Goal: Download file/media

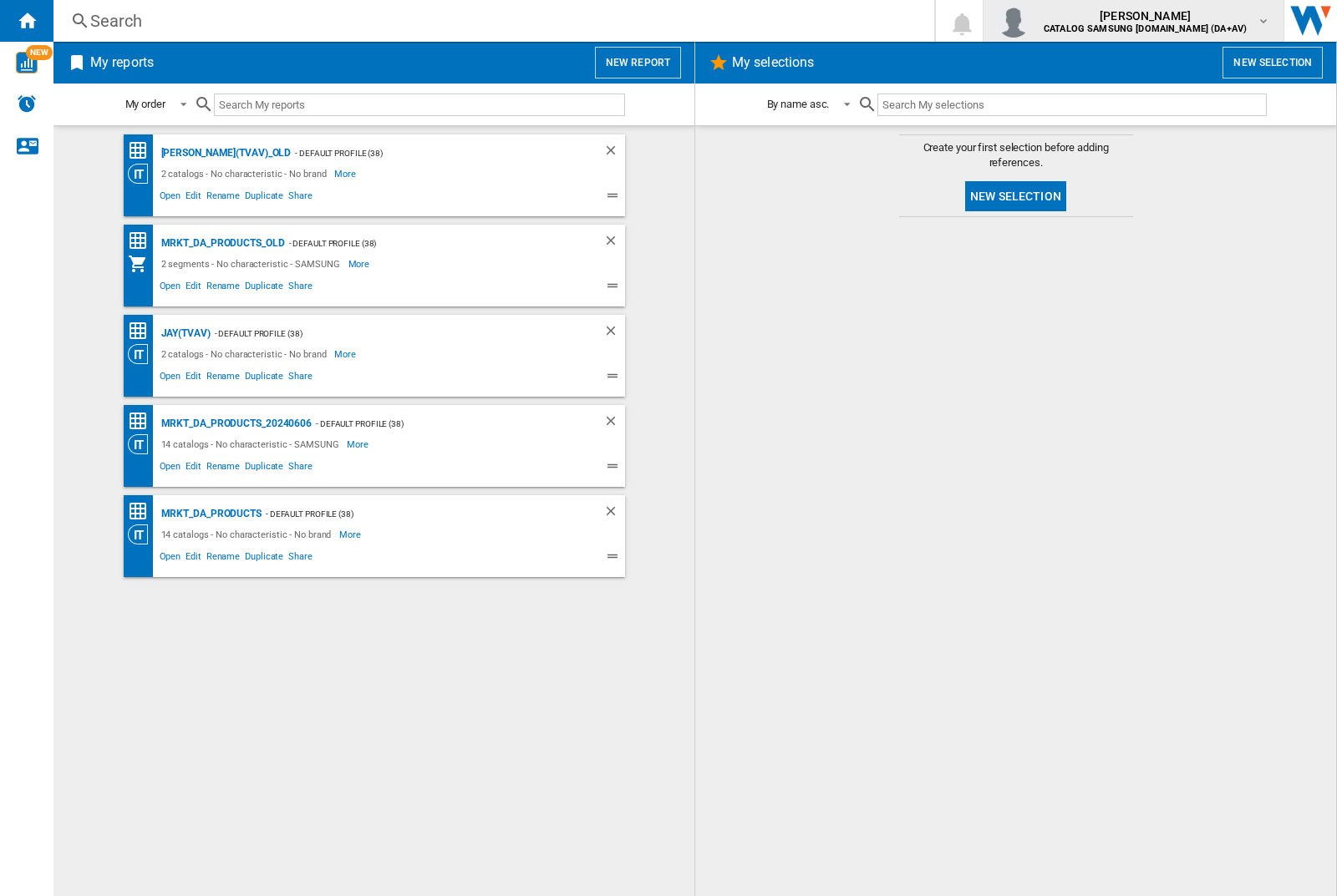
click at [1030, 21] on img "button" at bounding box center [1013, 20] width 33 height 33
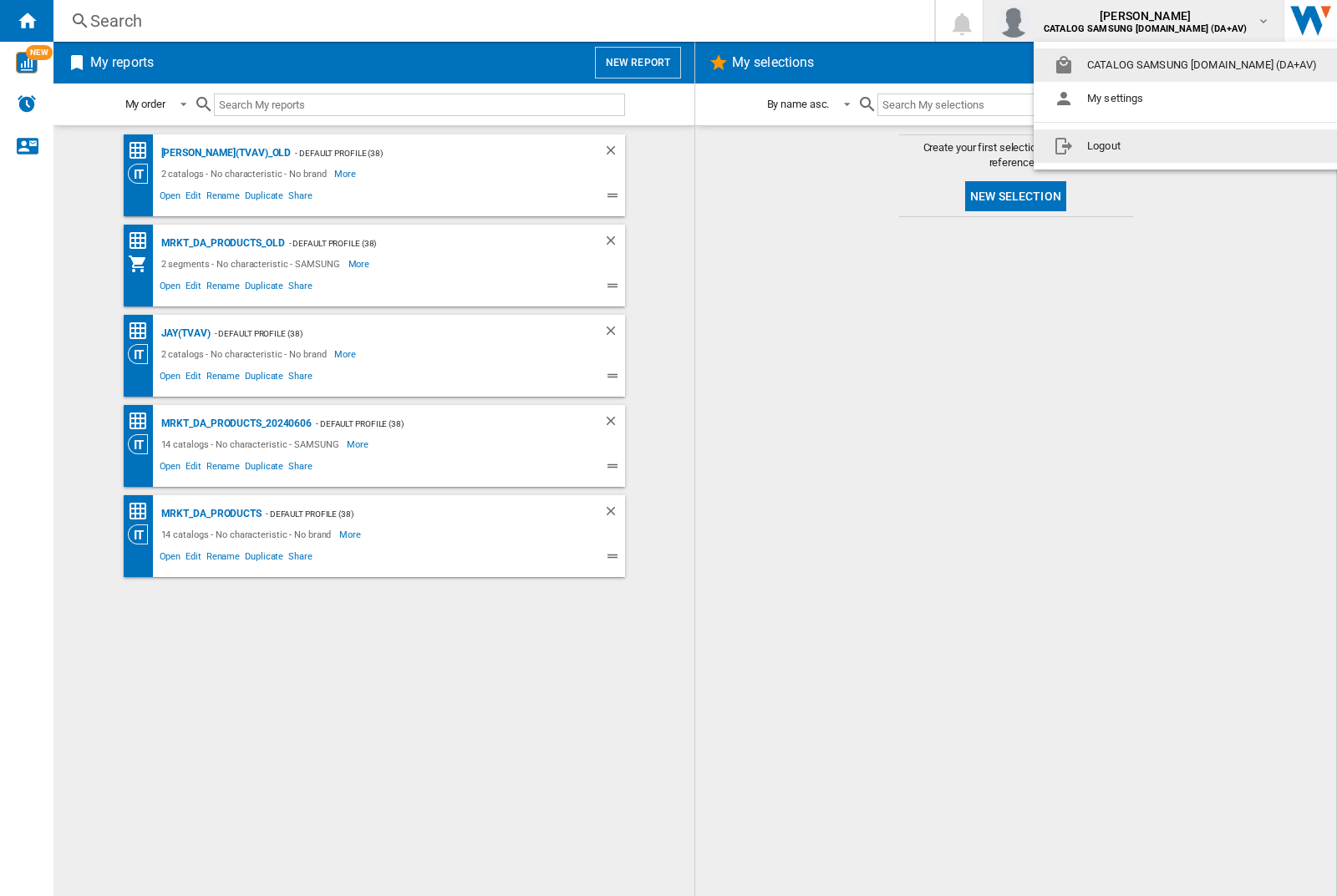
click at [1162, 146] on button "Logout" at bounding box center [1188, 145] width 310 height 33
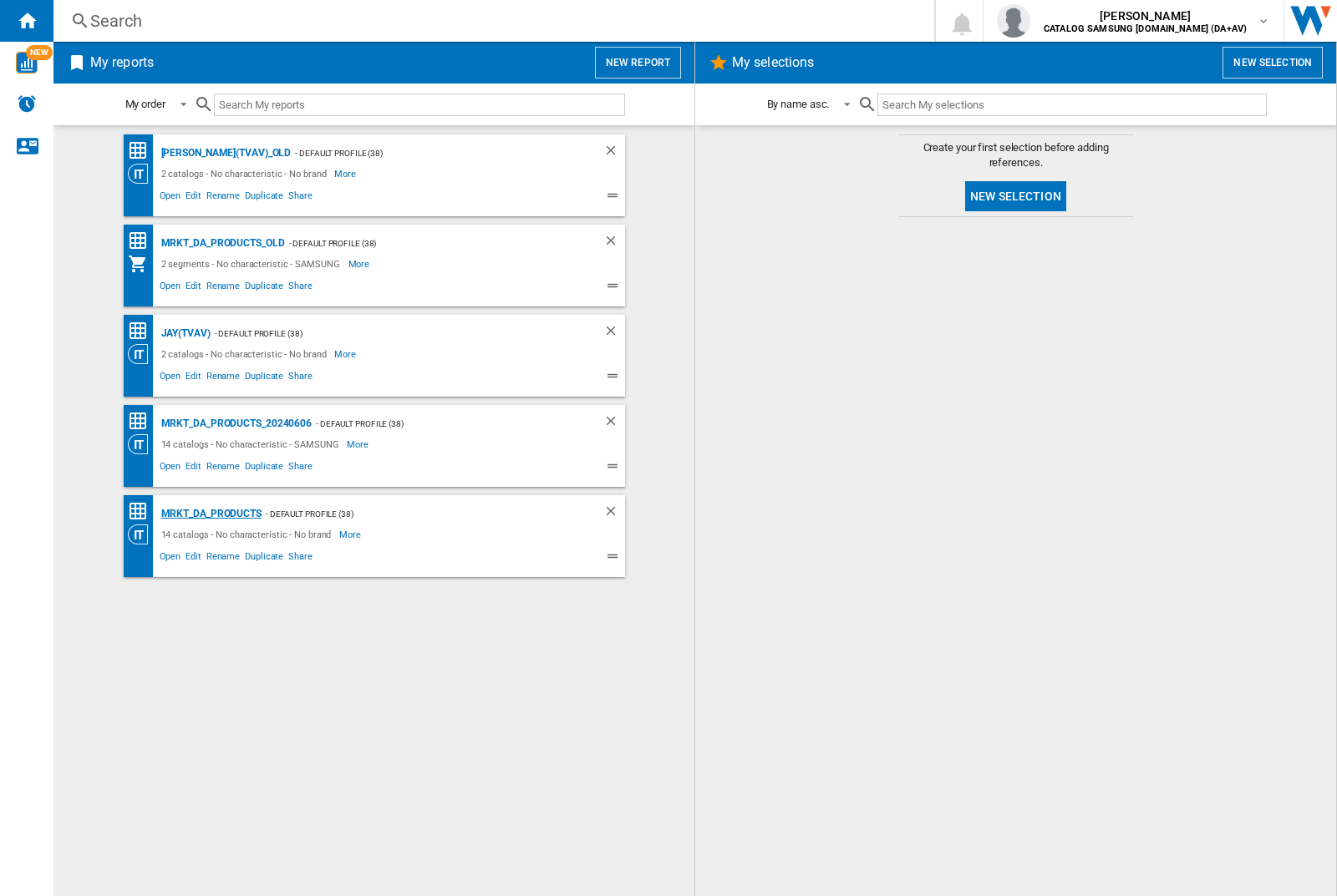
click at [211, 513] on div "MRKT_DA_PRODUCTS" at bounding box center [209, 513] width 105 height 21
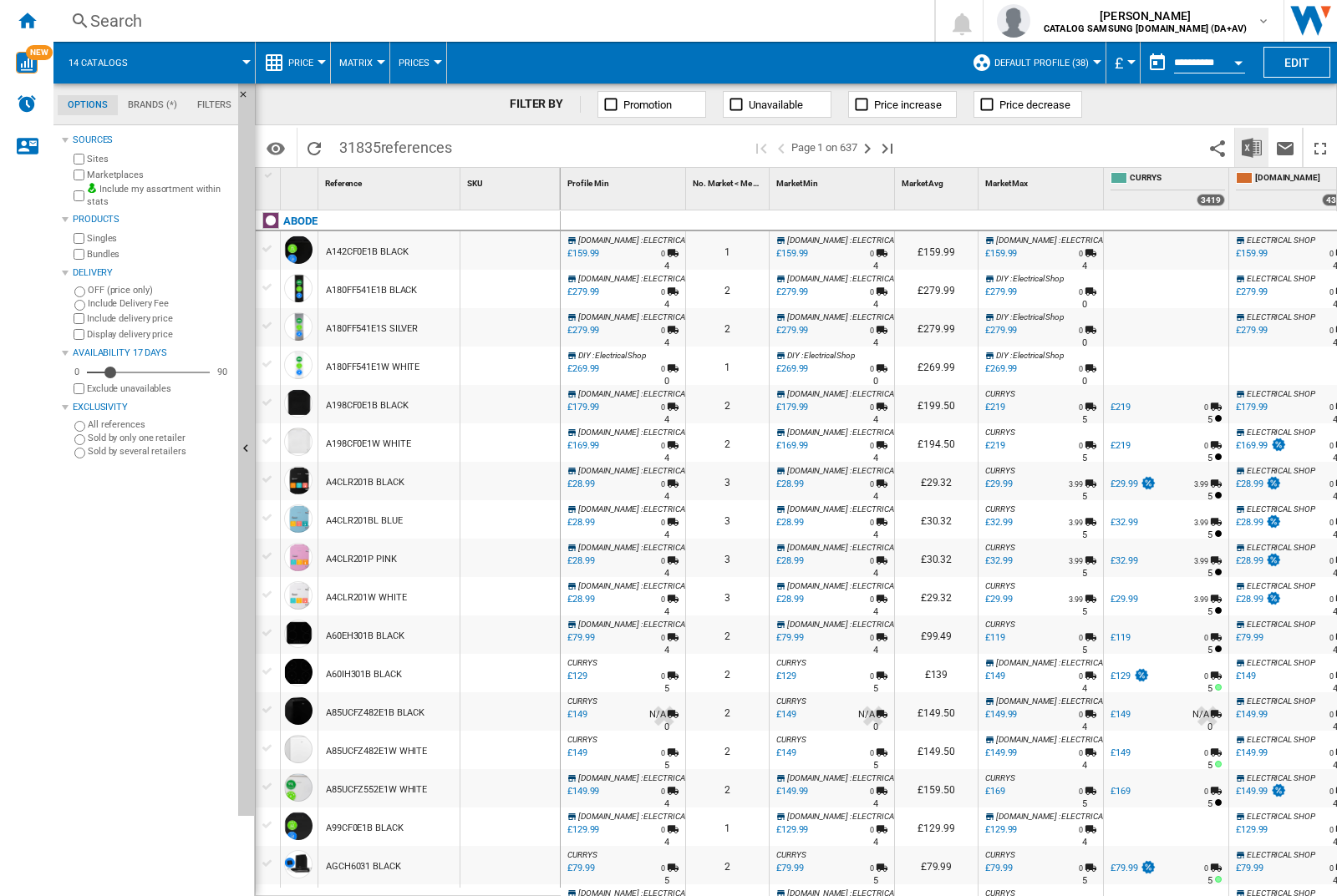
click at [1250, 146] on img "Download in Excel" at bounding box center [1252, 148] width 20 height 20
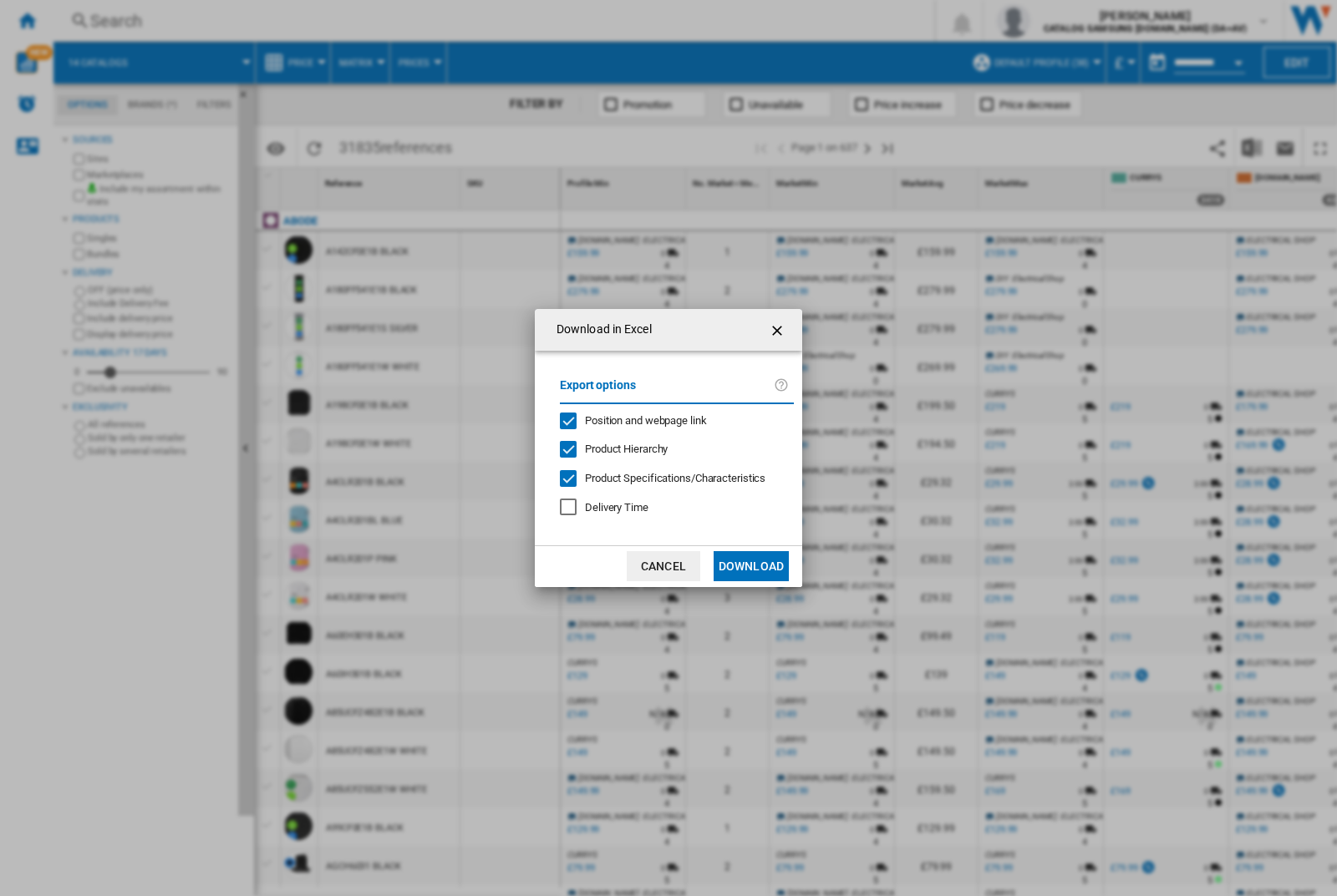
click at [634, 419] on span "Position and webpage link" at bounding box center [646, 420] width 122 height 13
click at [751, 566] on button "Download" at bounding box center [751, 565] width 75 height 30
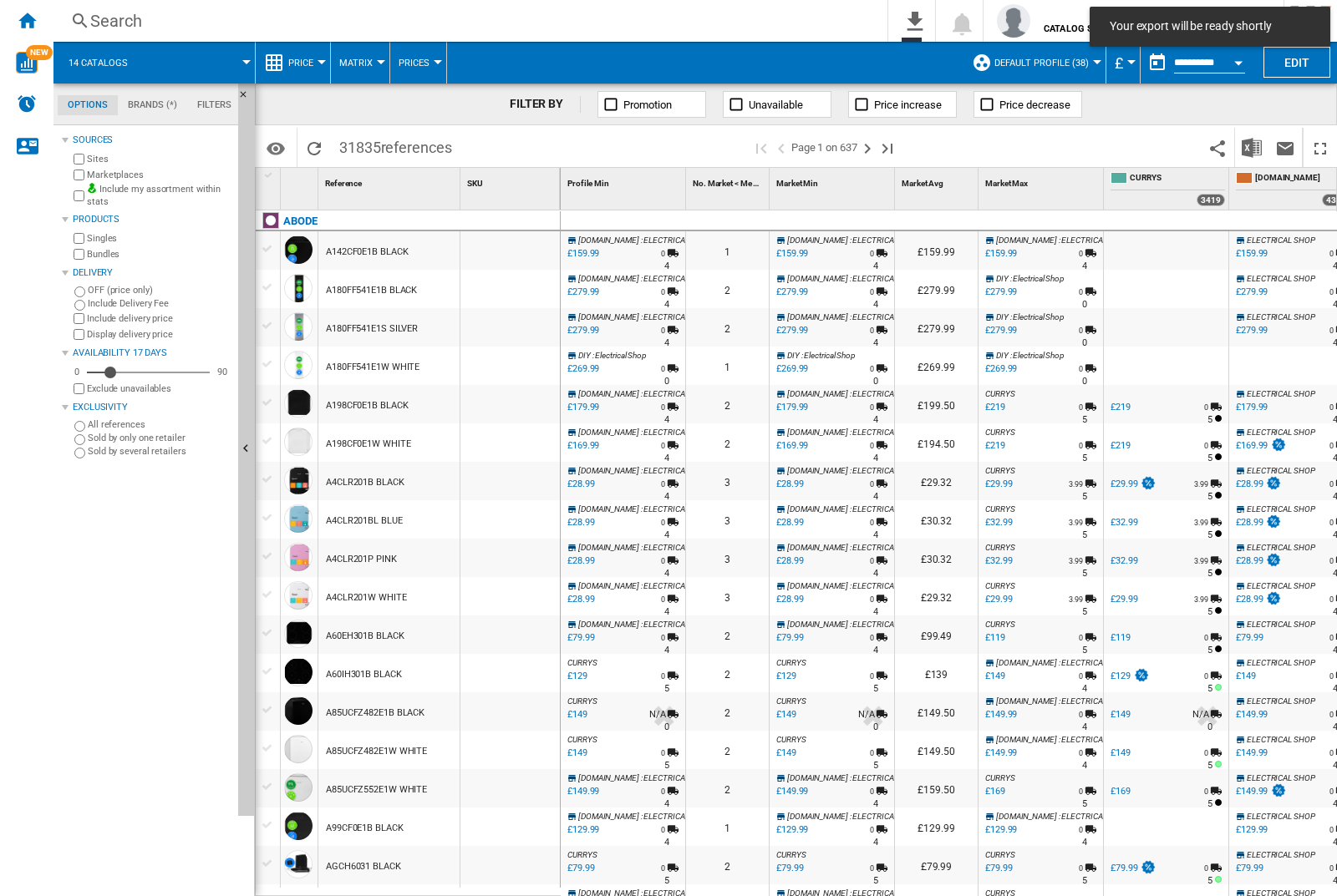
click at [515, 247] on div at bounding box center [509, 250] width 100 height 38
